Goal: Task Accomplishment & Management: Use online tool/utility

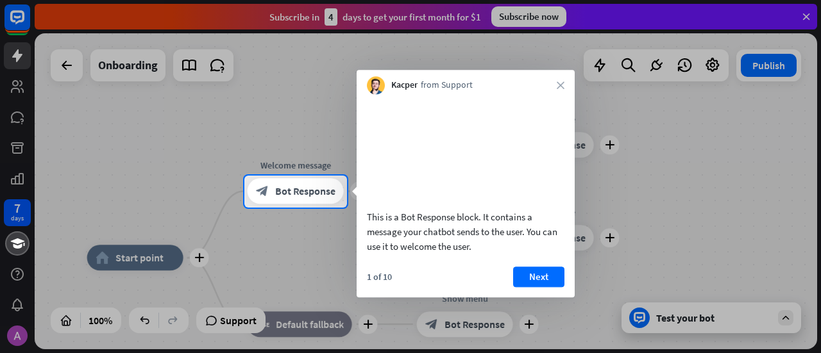
click at [522, 298] on div "1 of 10 Next" at bounding box center [466, 282] width 218 height 31
click at [531, 287] on button "Next" at bounding box center [538, 277] width 51 height 21
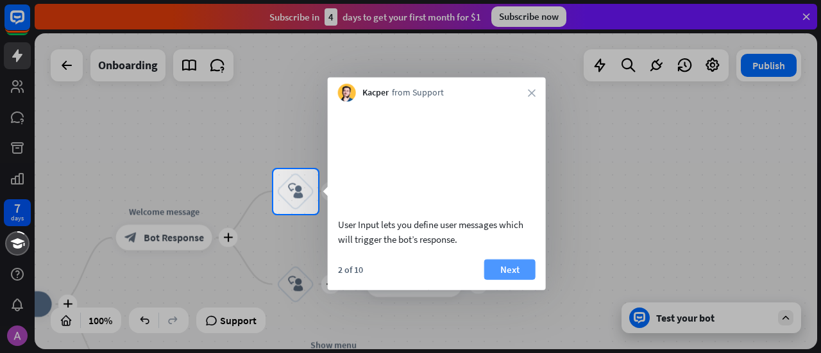
click at [512, 280] on button "Next" at bounding box center [509, 269] width 51 height 21
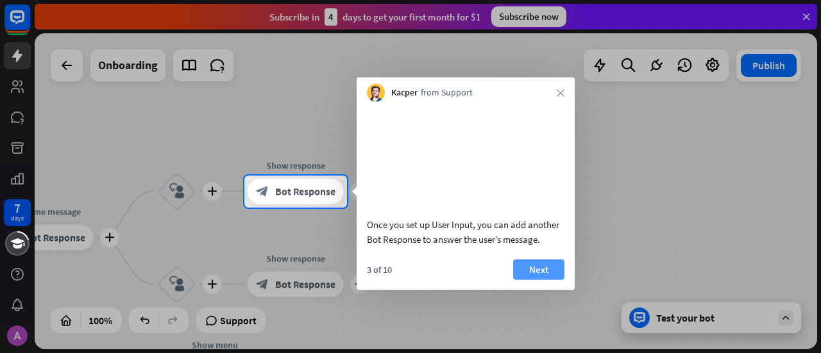
click at [532, 280] on button "Next" at bounding box center [538, 269] width 51 height 21
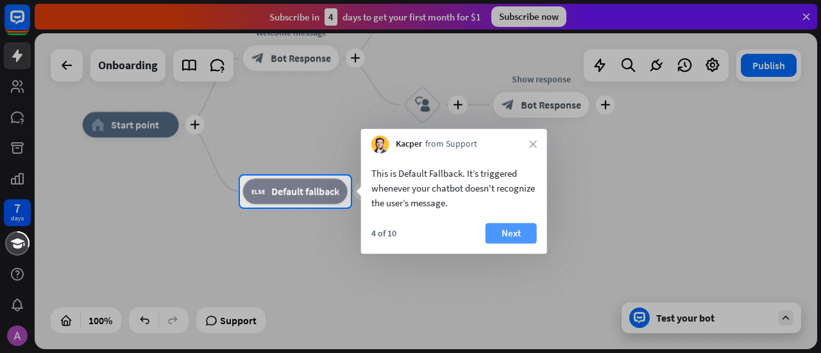
click at [500, 236] on button "Next" at bounding box center [511, 233] width 51 height 21
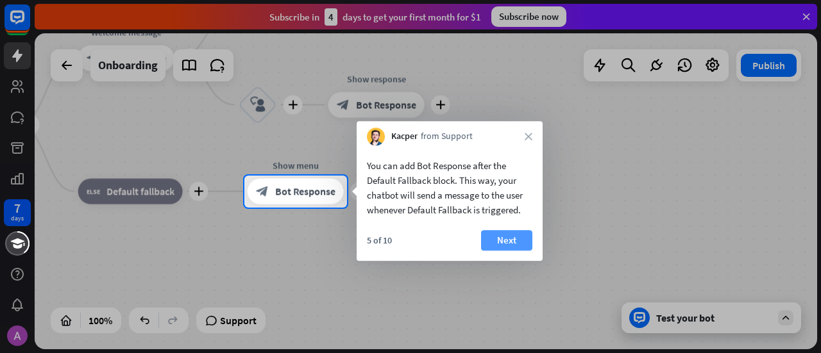
click at [508, 236] on button "Next" at bounding box center [506, 240] width 51 height 21
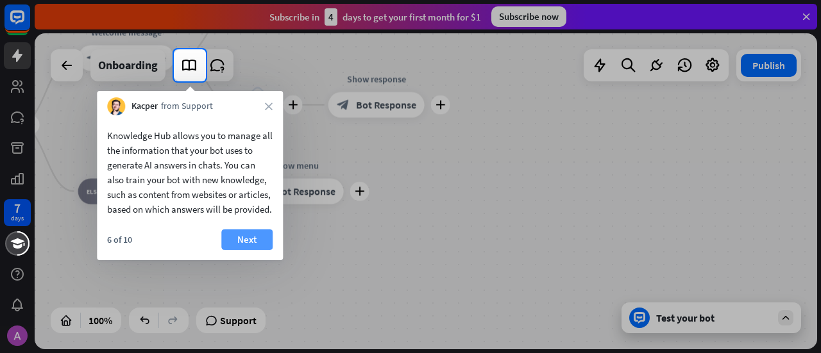
click at [269, 250] on button "Next" at bounding box center [246, 240] width 51 height 21
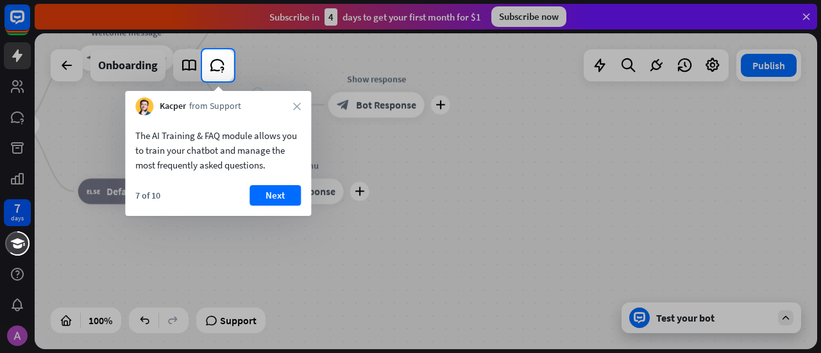
click at [273, 184] on div "The AI Training & FAQ module allows you to train your chatbot and manage the mo…" at bounding box center [218, 165] width 186 height 101
click at [271, 193] on button "Next" at bounding box center [275, 195] width 51 height 21
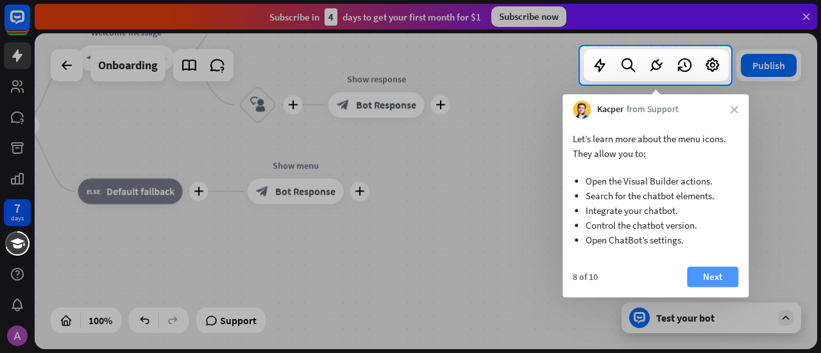
click at [704, 273] on button "Next" at bounding box center [712, 277] width 51 height 21
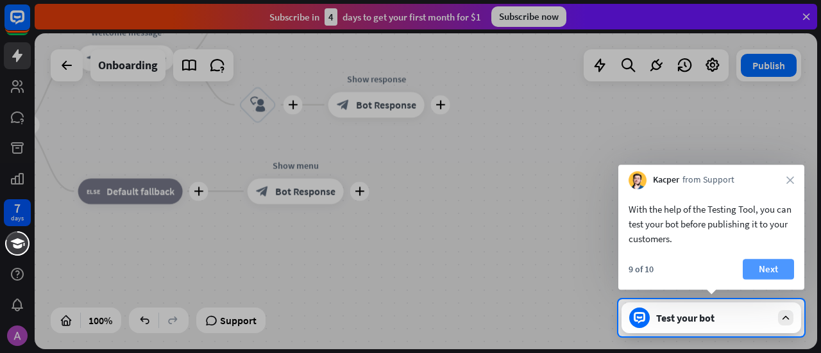
click at [761, 273] on button "Next" at bounding box center [768, 269] width 51 height 21
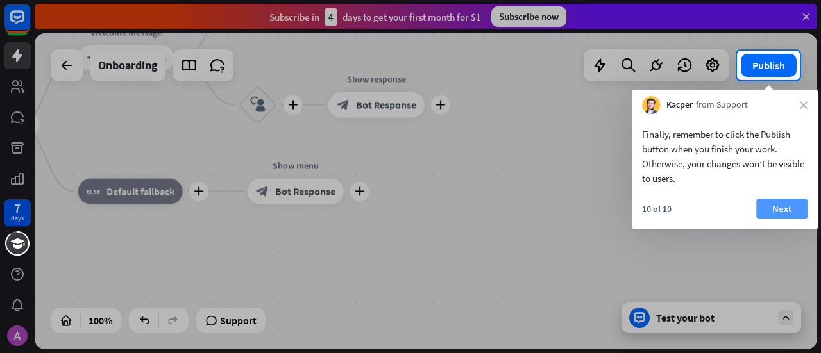
click at [783, 205] on button "Next" at bounding box center [781, 209] width 51 height 21
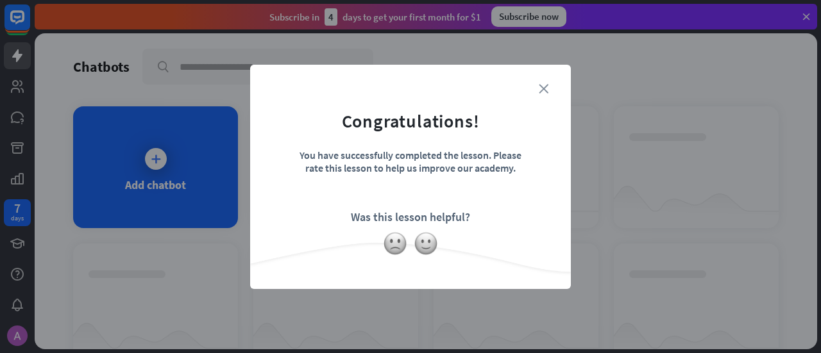
click at [540, 92] on icon "close" at bounding box center [544, 89] width 10 height 10
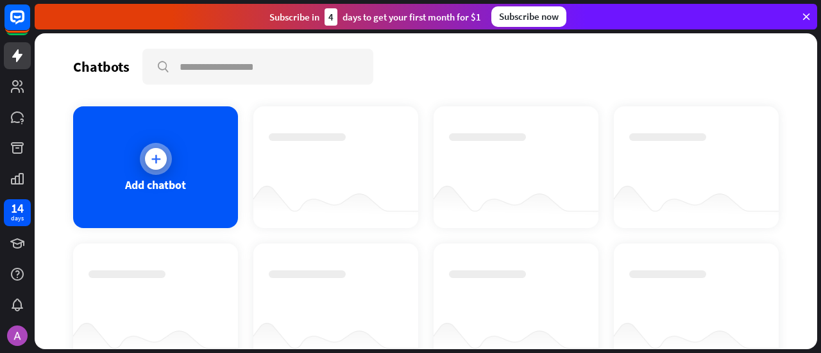
click at [196, 194] on div "Add chatbot" at bounding box center [155, 167] width 165 height 122
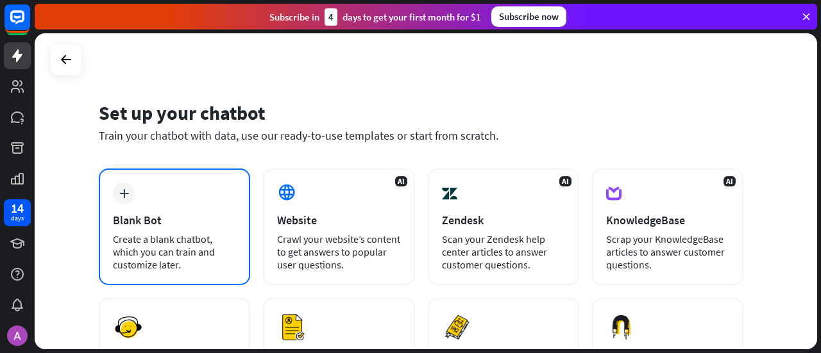
click at [123, 189] on div "plus" at bounding box center [124, 194] width 22 height 22
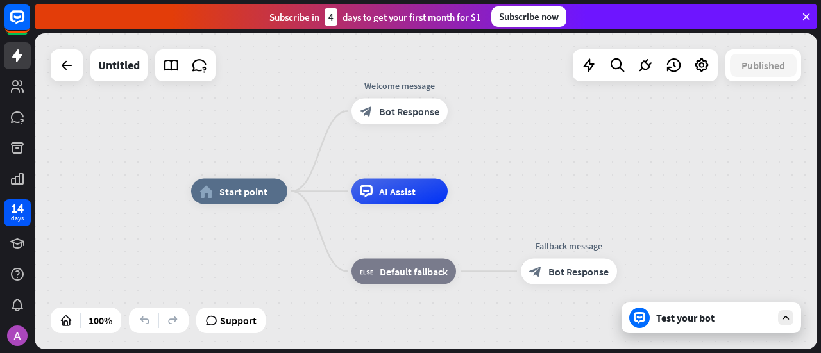
click at [684, 324] on div "Test your bot" at bounding box center [713, 318] width 115 height 13
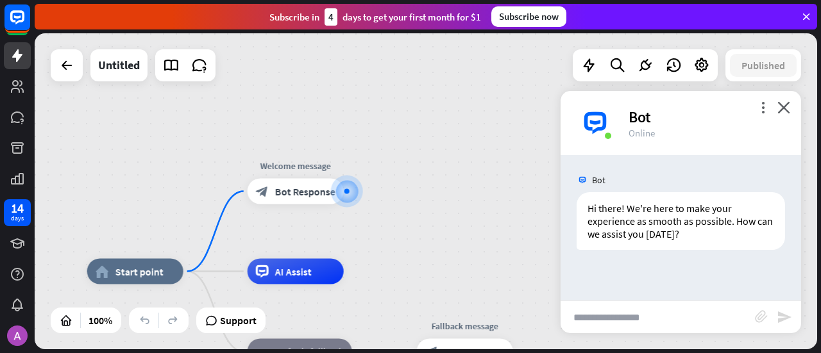
click at [663, 311] on input "text" at bounding box center [658, 318] width 194 height 32
type input "**********"
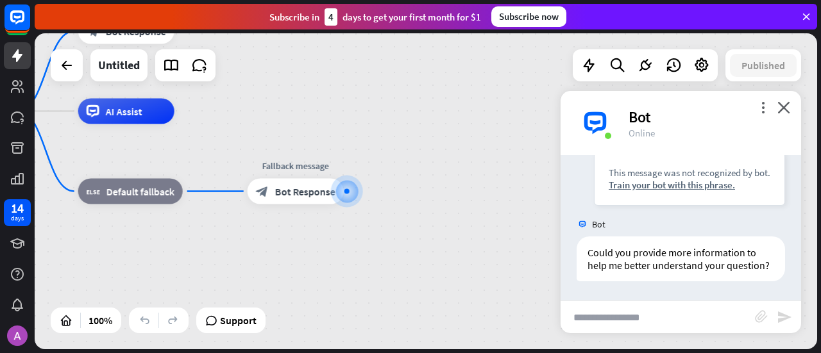
scroll to position [185, 0]
click at [757, 320] on icon "block_attachment" at bounding box center [761, 316] width 13 height 13
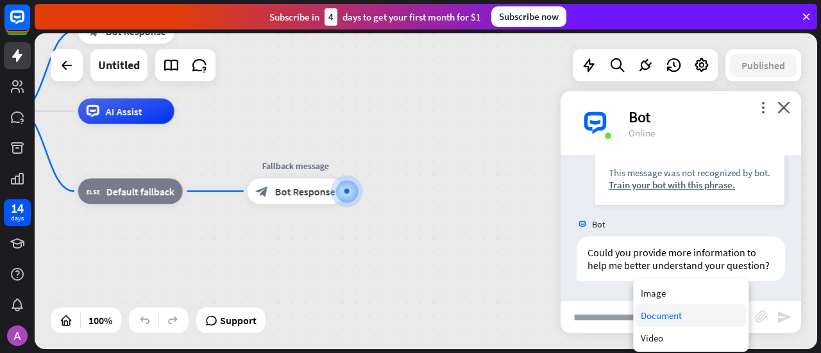
click at [661, 314] on div "Document" at bounding box center [691, 316] width 110 height 22
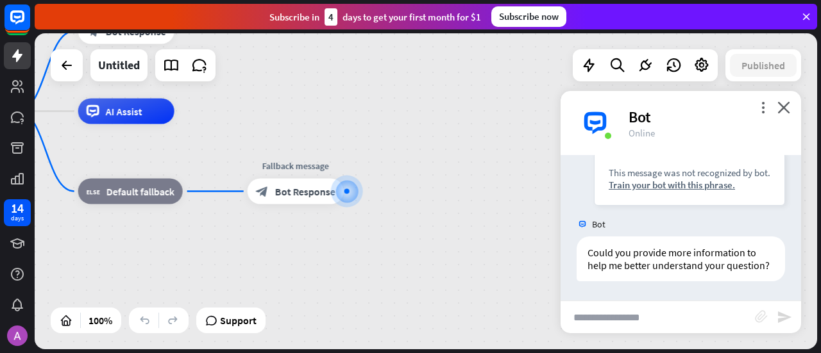
click at [760, 319] on icon "block_attachment" at bounding box center [761, 316] width 13 height 13
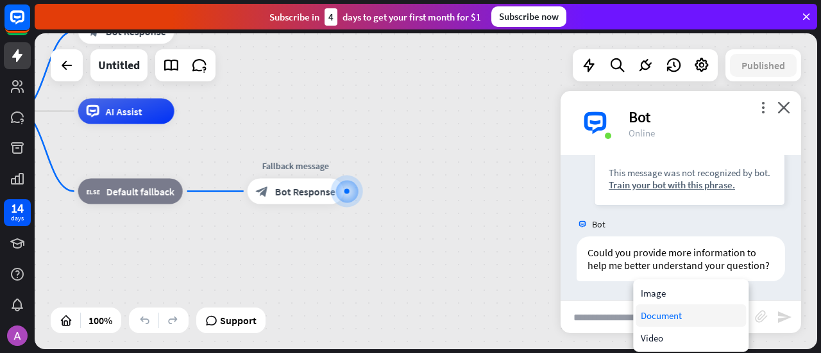
click at [668, 309] on div "Document" at bounding box center [691, 316] width 110 height 22
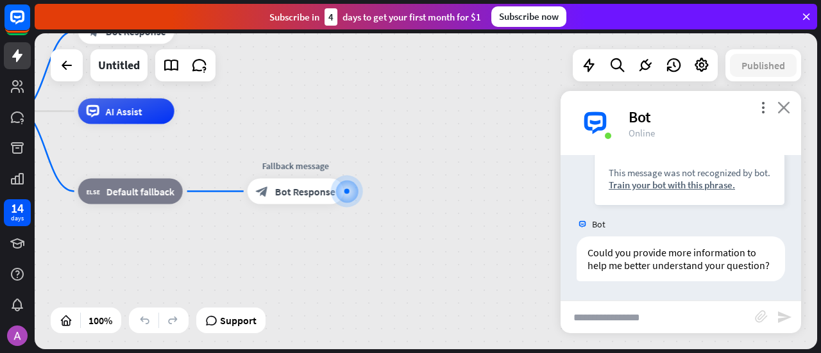
click at [786, 112] on icon "close" at bounding box center [784, 107] width 13 height 12
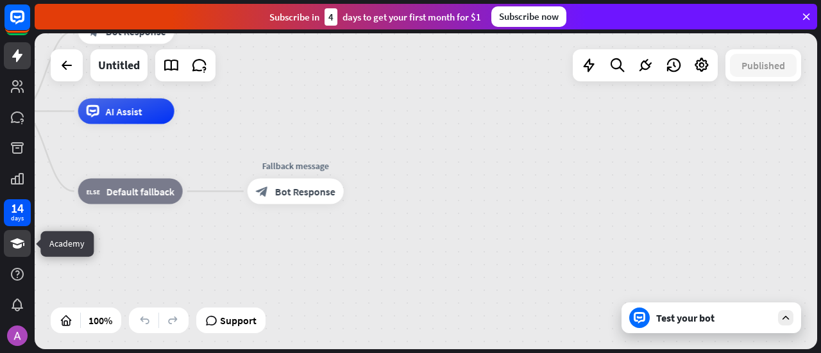
click at [24, 250] on icon at bounding box center [17, 243] width 15 height 15
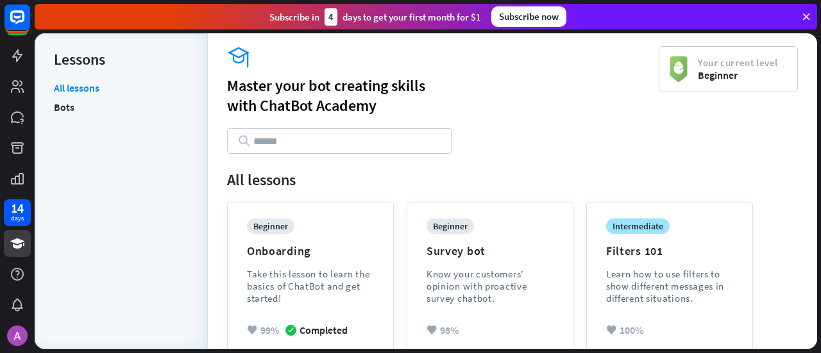
click at [249, 132] on input "text" at bounding box center [339, 141] width 225 height 26
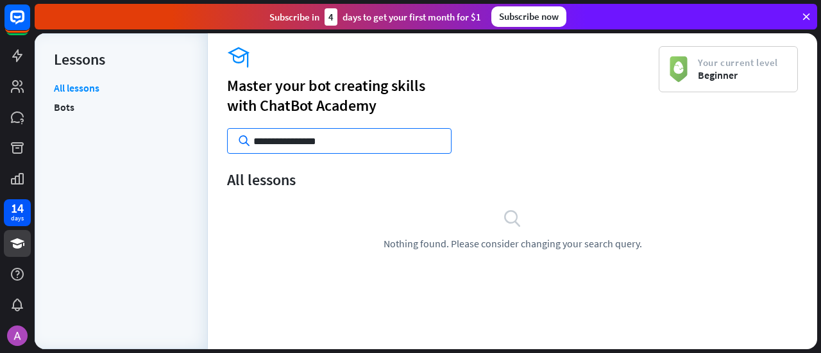
click at [371, 143] on input "**********" at bounding box center [339, 141] width 225 height 26
type input "**********"
